Goal: Information Seeking & Learning: Learn about a topic

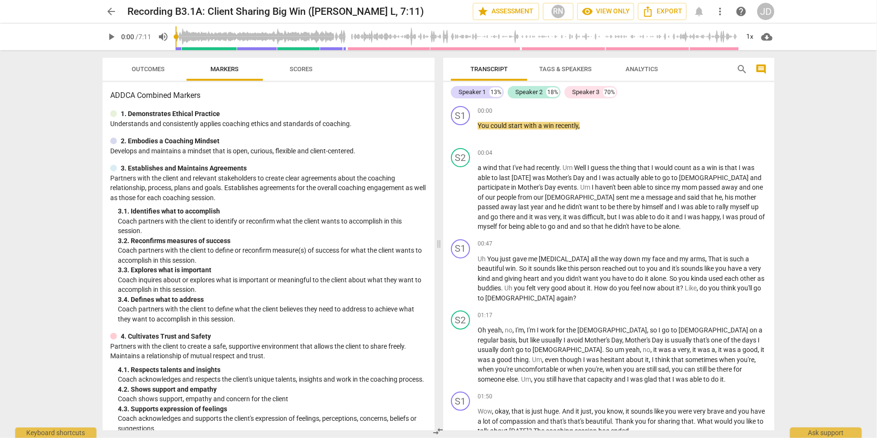
click at [113, 35] on span "play_arrow" at bounding box center [110, 36] width 11 height 11
type input "0"
click at [108, 36] on span "pause" at bounding box center [110, 36] width 11 height 11
click at [114, 35] on span "play_arrow" at bounding box center [110, 36] width 11 height 11
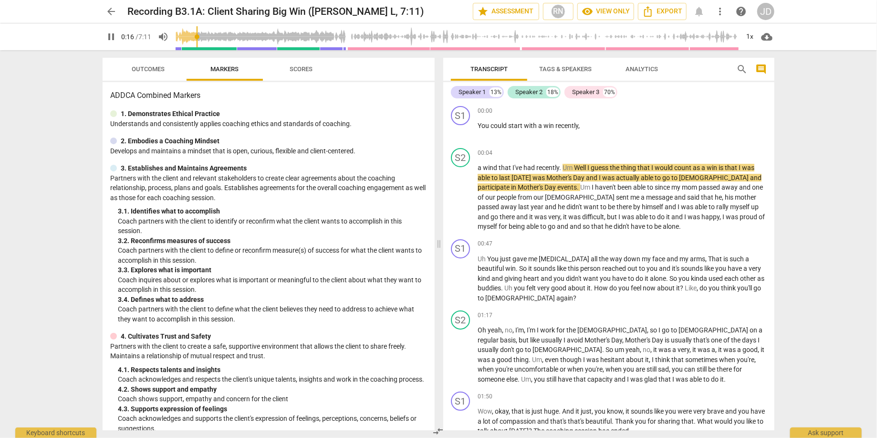
click at [112, 36] on span "pause" at bounding box center [110, 36] width 11 height 11
click at [112, 34] on span "play_arrow" at bounding box center [110, 36] width 11 height 11
click at [111, 35] on span "pause" at bounding box center [110, 36] width 11 height 11
click at [110, 40] on span "play_arrow" at bounding box center [110, 36] width 11 height 11
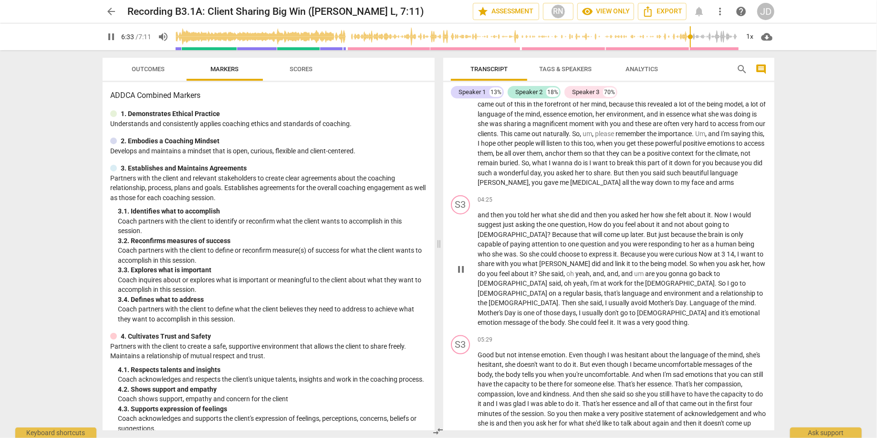
scroll to position [697, 0]
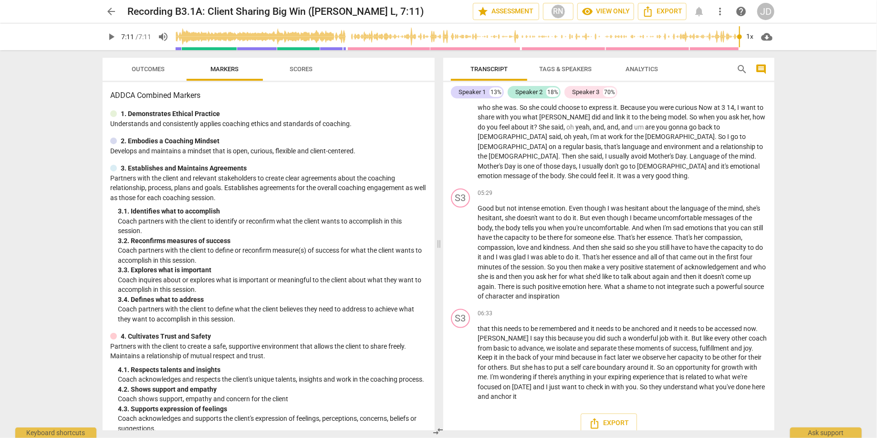
type input "431"
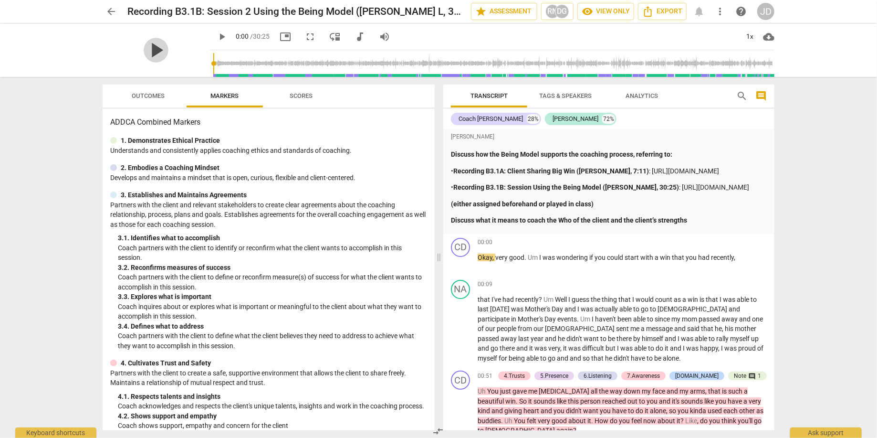
click at [148, 48] on span "play_arrow" at bounding box center [156, 50] width 25 height 25
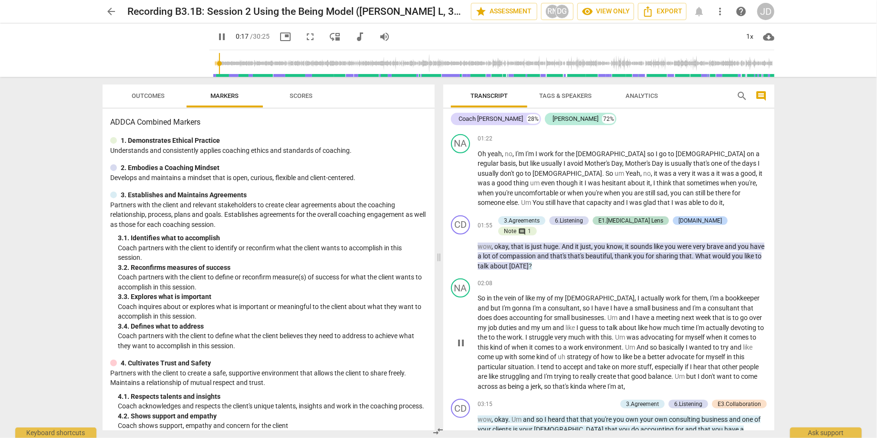
scroll to position [275, 0]
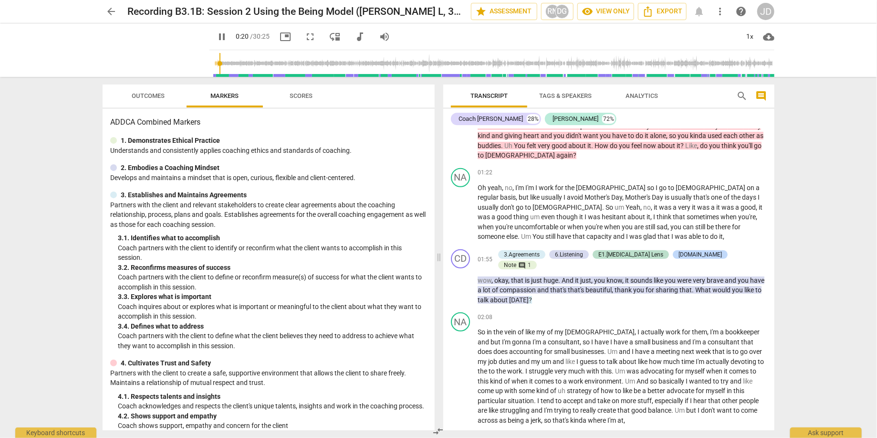
click at [260, 63] on input "range" at bounding box center [493, 63] width 561 height 31
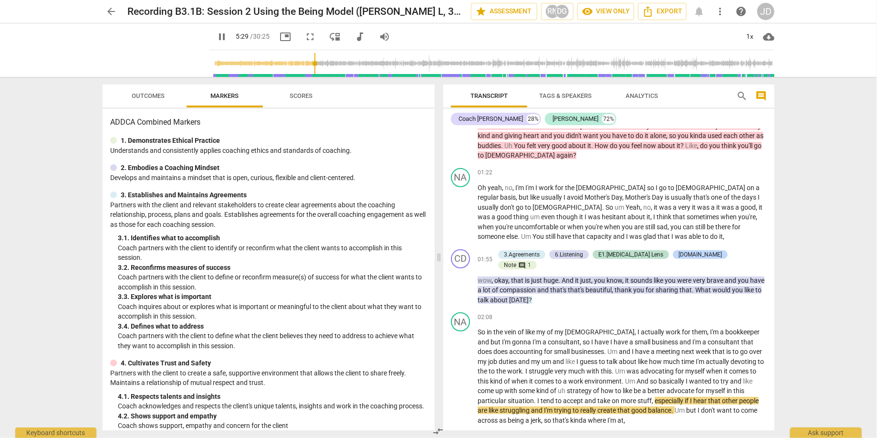
click at [305, 62] on input "range" at bounding box center [493, 63] width 561 height 31
click at [322, 62] on input "range" at bounding box center [493, 63] width 561 height 31
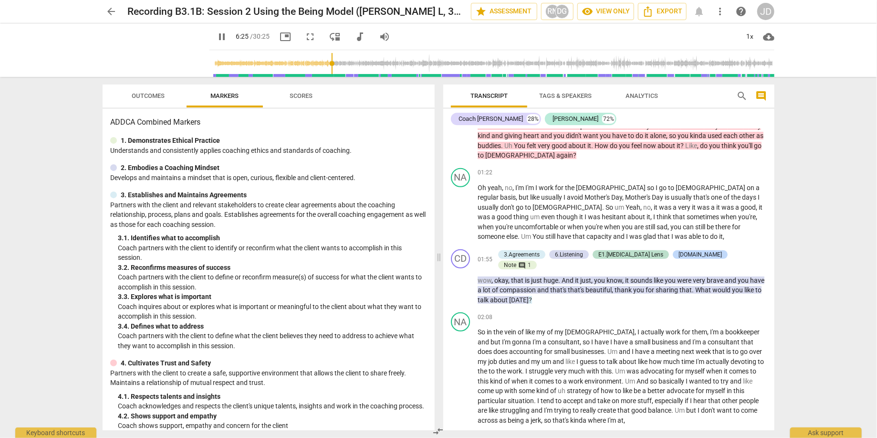
click at [302, 62] on input "range" at bounding box center [493, 63] width 561 height 31
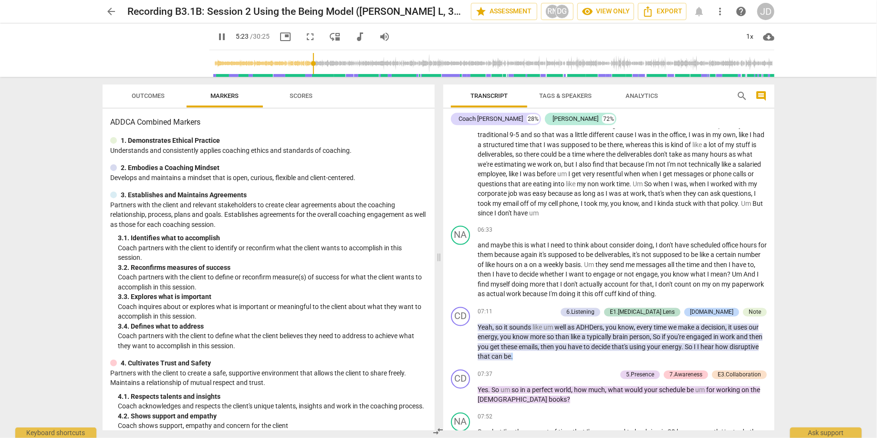
click at [295, 65] on input "range" at bounding box center [493, 63] width 561 height 31
click at [282, 64] on input "range" at bounding box center [493, 63] width 561 height 31
click at [262, 61] on input "range" at bounding box center [493, 63] width 561 height 31
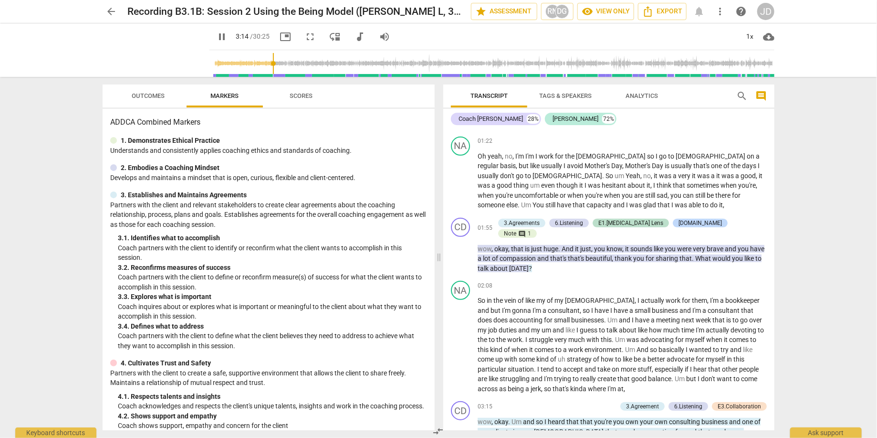
scroll to position [444, 0]
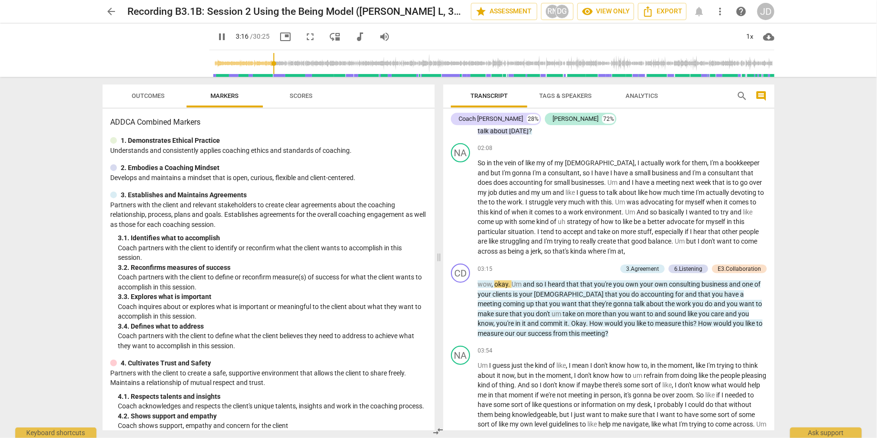
click at [239, 66] on input "range" at bounding box center [493, 63] width 561 height 31
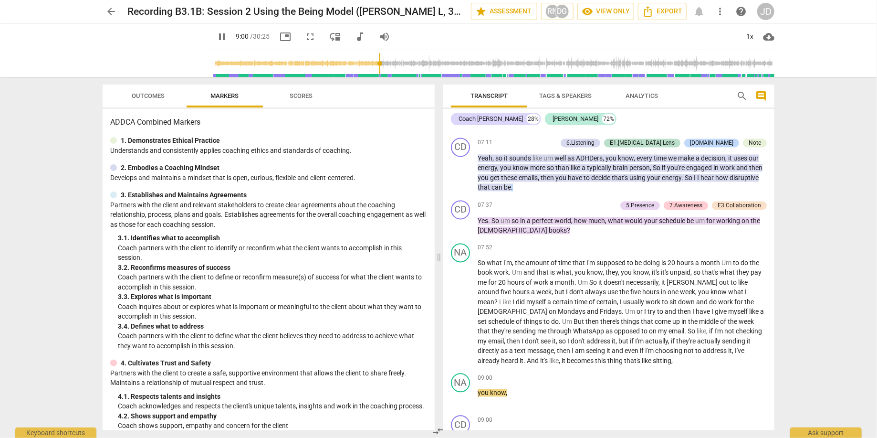
scroll to position [1346, 0]
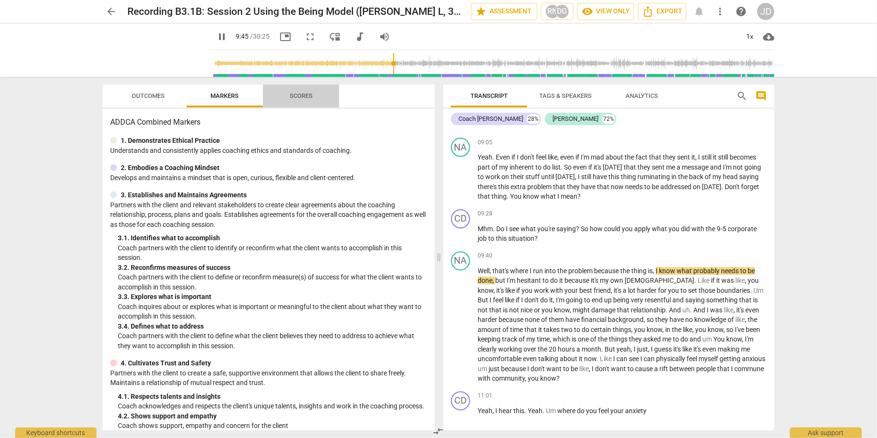
click at [297, 99] on span "Scores" at bounding box center [301, 95] width 23 height 7
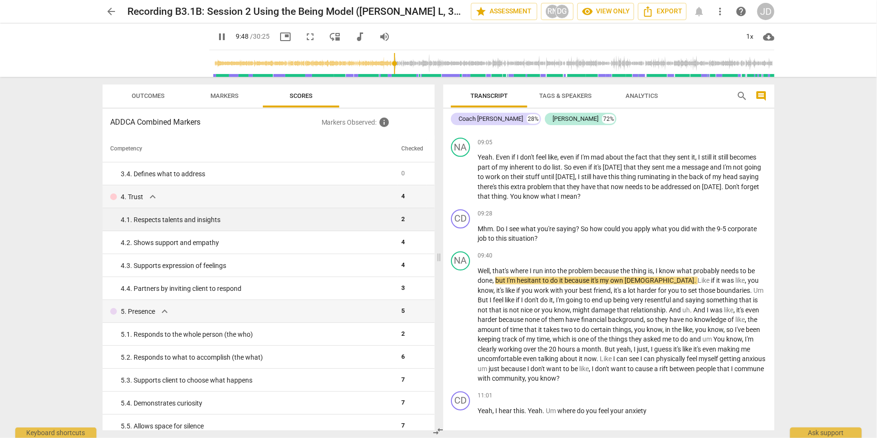
scroll to position [0, 0]
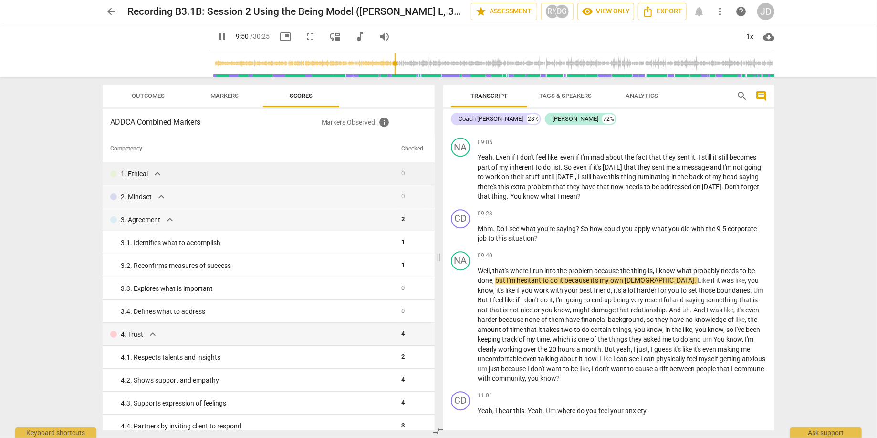
click at [155, 173] on span "expand_more" at bounding box center [157, 173] width 11 height 11
click at [156, 173] on span "expand_more" at bounding box center [157, 173] width 11 height 11
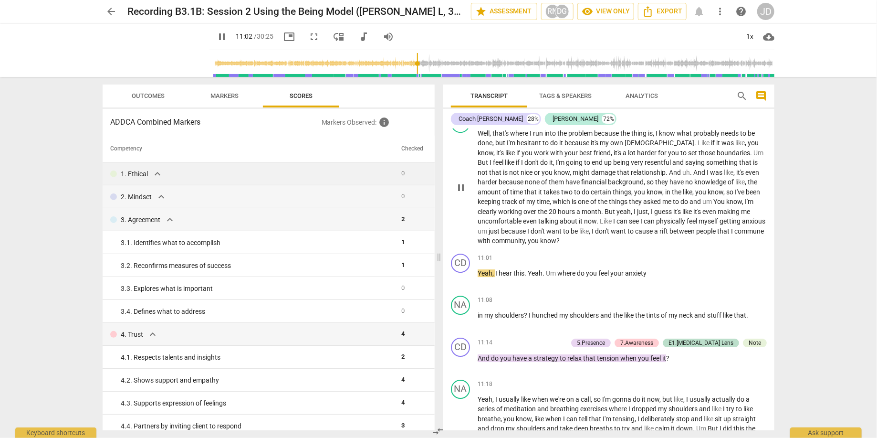
scroll to position [1621, 0]
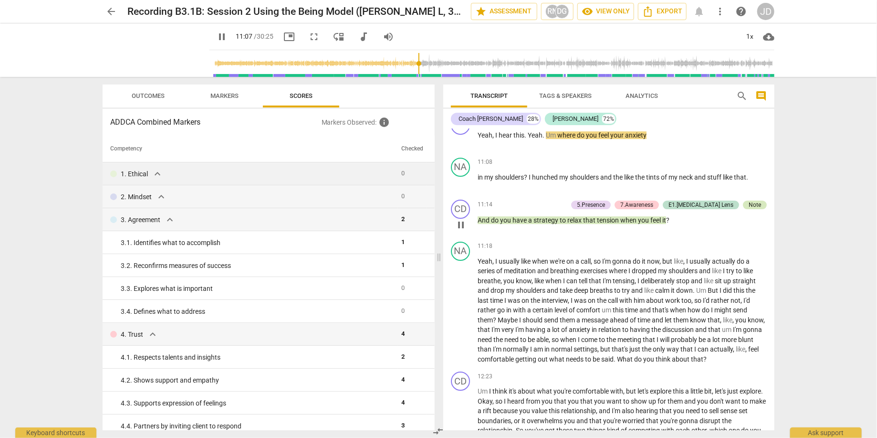
click at [754, 209] on div "Note" at bounding box center [755, 204] width 12 height 9
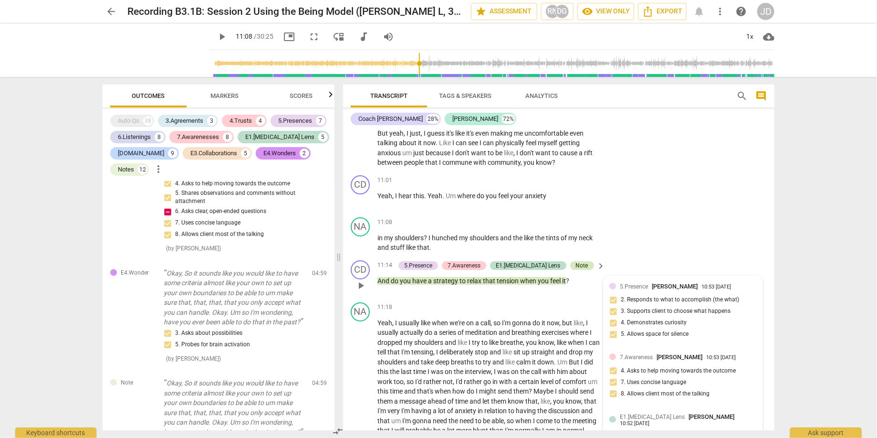
scroll to position [3099, 0]
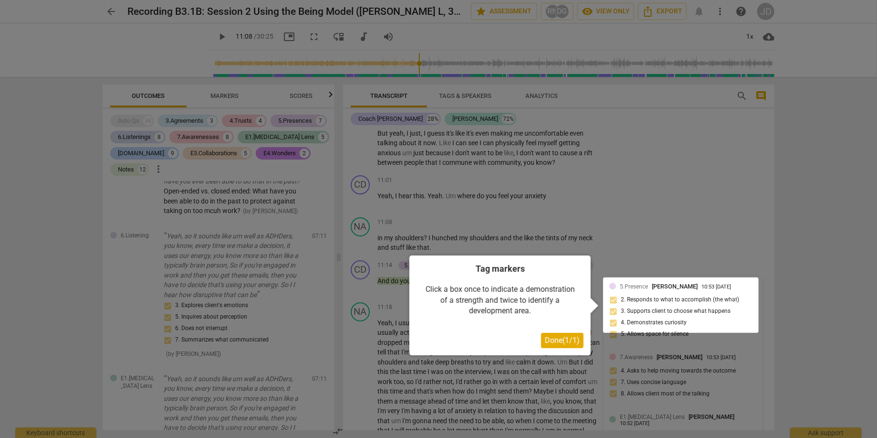
click at [575, 343] on span "Done ( 1 / 1 )" at bounding box center [562, 339] width 35 height 9
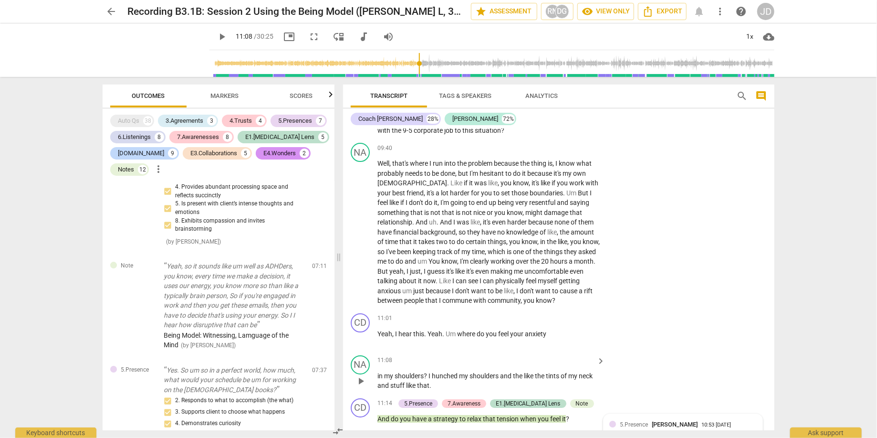
scroll to position [1848, 0]
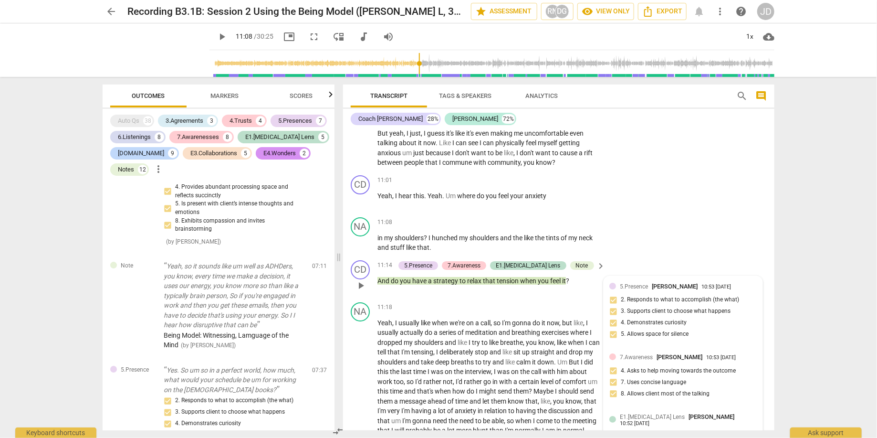
click at [357, 280] on span "play_arrow" at bounding box center [360, 285] width 11 height 11
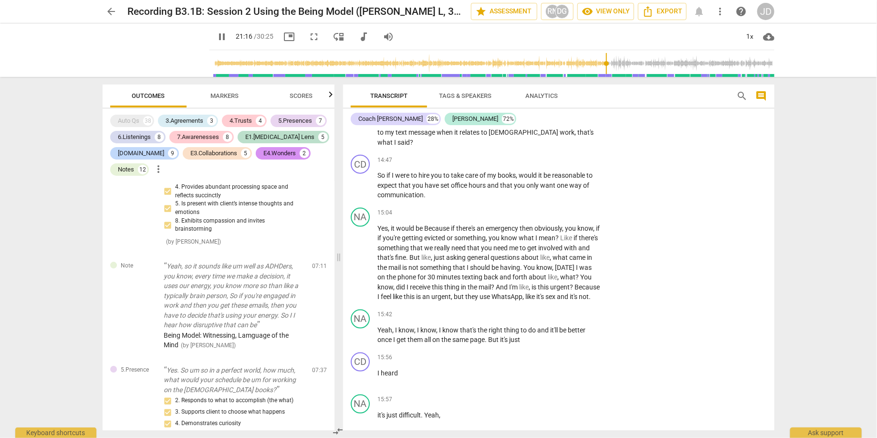
scroll to position [2488, 0]
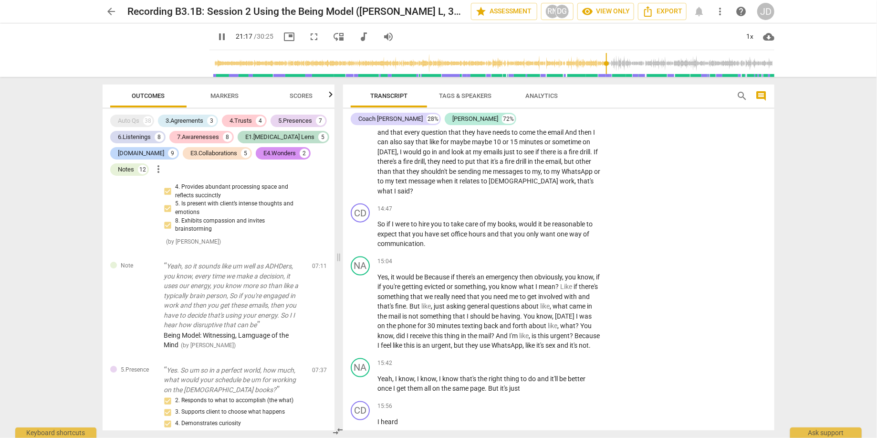
type input "1278"
click at [109, 3] on button "arrow_back" at bounding box center [111, 11] width 17 height 17
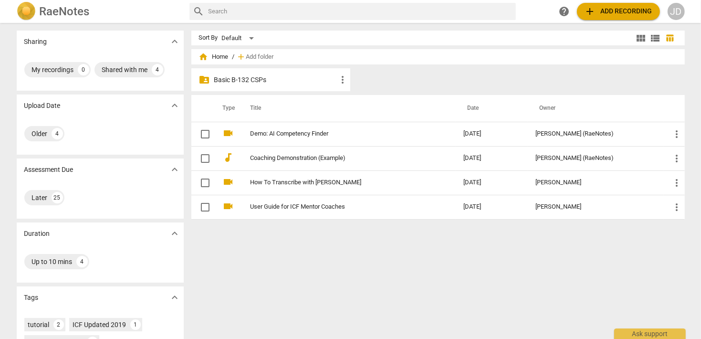
click at [253, 79] on p "Basic B-132 CSPs" at bounding box center [275, 80] width 123 height 10
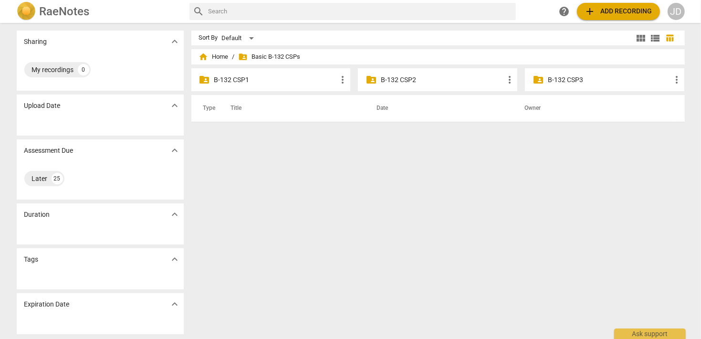
click at [255, 79] on p "B-132 CSP1" at bounding box center [275, 80] width 123 height 10
